Goal: Obtain resource: Download file/media

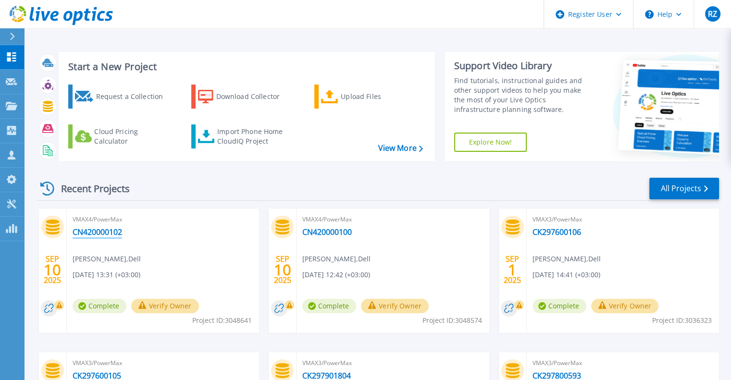
click at [110, 236] on link "CN420000102" at bounding box center [98, 232] width 50 height 10
click at [327, 236] on link "CN420000100" at bounding box center [327, 232] width 50 height 10
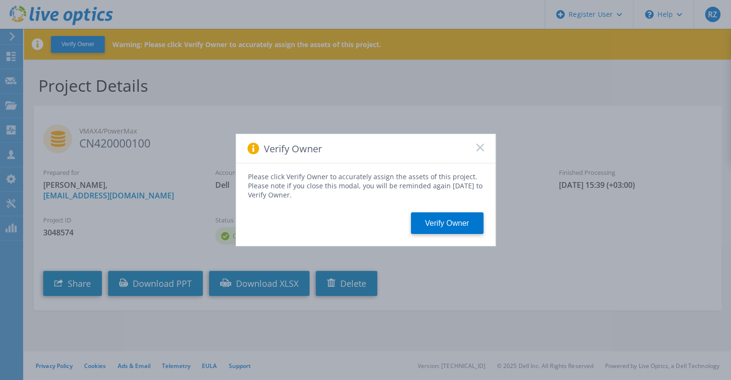
click at [479, 153] on span at bounding box center [481, 149] width 8 height 10
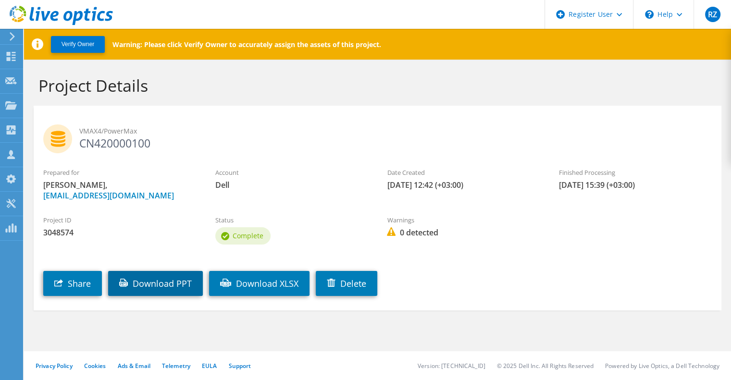
click at [156, 283] on link "Download PPT" at bounding box center [155, 283] width 95 height 25
click at [567, 349] on section "Project Details VMAX4/PowerMax CN420000100 Prepared for [PERSON_NAME], [PERSON_…" at bounding box center [377, 214] width 707 height 309
